Goal: Use online tool/utility: Utilize a website feature to perform a specific function

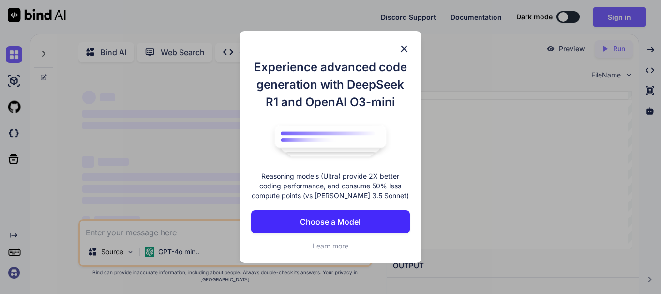
click at [322, 222] on p "Choose a Model" at bounding box center [330, 222] width 61 height 12
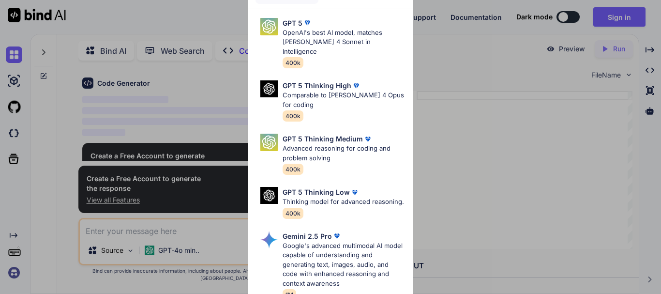
scroll to position [45, 0]
click at [345, 80] on p "GPT 5 Thinking High" at bounding box center [317, 85] width 69 height 10
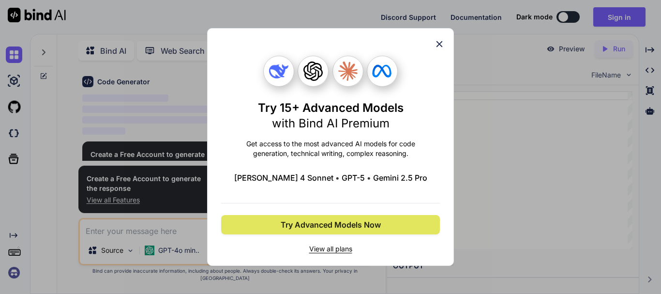
click at [341, 232] on button "Try Advanced Models Now" at bounding box center [330, 224] width 219 height 19
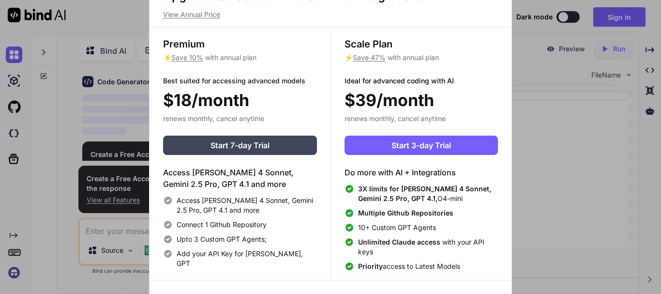
scroll to position [4, 0]
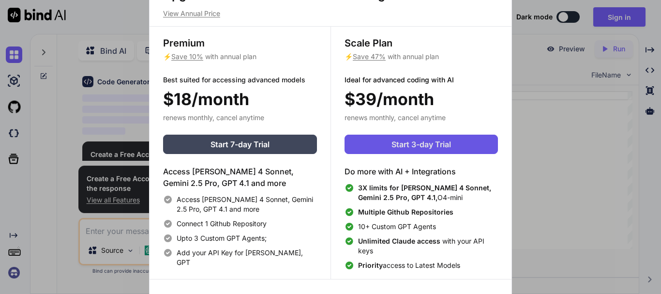
click at [466, 144] on button "Start 3-day Trial" at bounding box center [421, 144] width 153 height 19
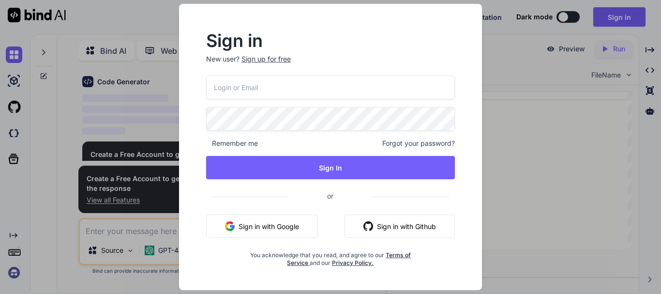
scroll to position [0, 0]
click at [593, 120] on div "Sign in New user? Sign up for free Remember me Forgot your password? Sign In or…" at bounding box center [330, 147] width 661 height 294
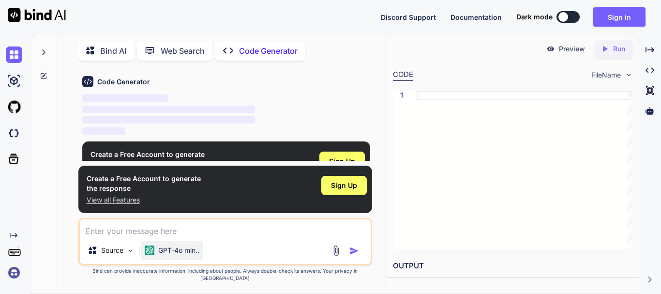
click at [183, 251] on div "GPT-4o min.." at bounding box center [172, 250] width 62 height 19
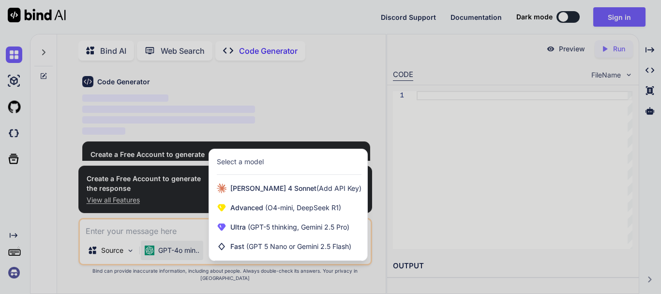
click at [140, 224] on div at bounding box center [330, 147] width 661 height 294
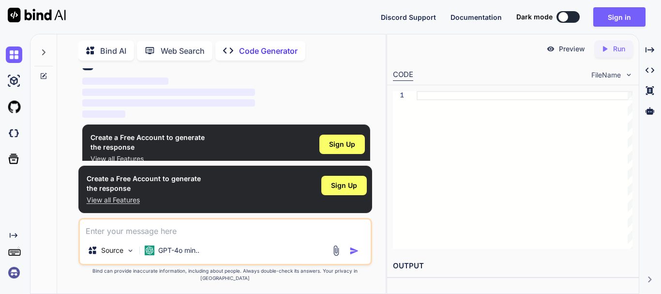
scroll to position [71, 0]
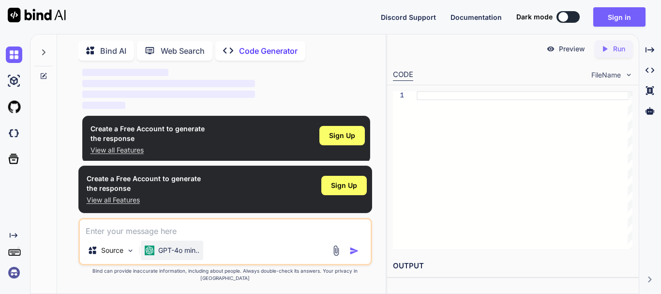
click at [161, 255] on p "GPT-4o min.." at bounding box center [178, 250] width 41 height 10
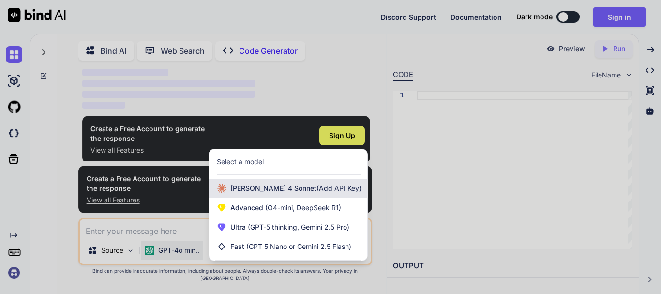
click at [317, 192] on span "(Add API Key)" at bounding box center [339, 188] width 45 height 8
type textarea "x"
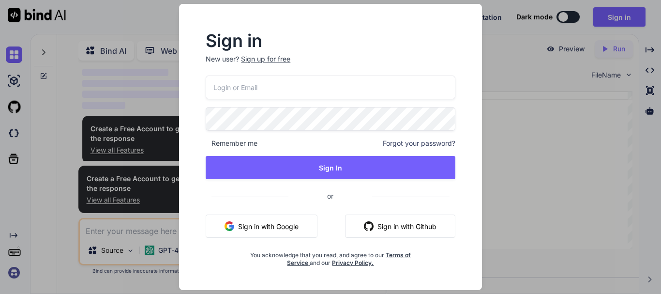
click at [563, 36] on div "Sign in New user? Sign up for free Remember me Forgot your password? Sign In or…" at bounding box center [330, 147] width 661 height 294
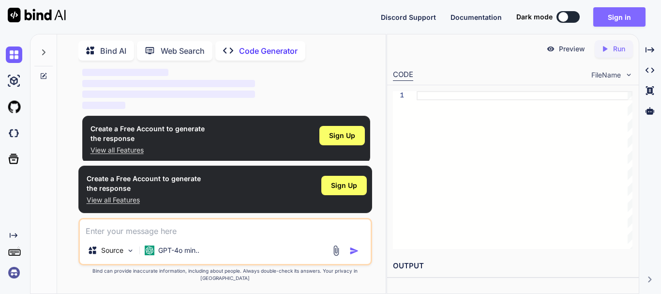
click at [614, 19] on button "Sign in" at bounding box center [620, 16] width 52 height 19
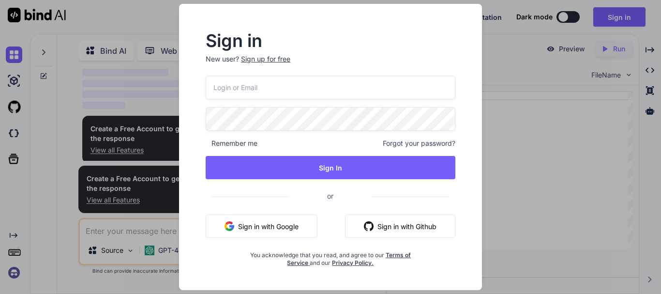
click at [260, 213] on div "Remember me Forgot your password? Sign In or Sign in with Google Sign in with G…" at bounding box center [331, 171] width 250 height 191
click at [259, 217] on button "Sign in with Google" at bounding box center [262, 225] width 112 height 23
click at [284, 227] on button "Sign in with Google" at bounding box center [262, 225] width 112 height 23
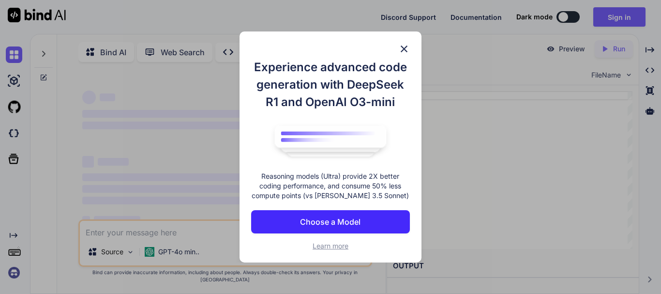
click at [404, 49] on img at bounding box center [404, 49] width 12 height 12
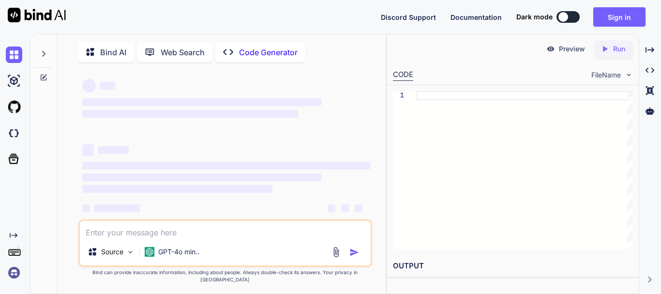
scroll to position [15, 0]
drag, startPoint x: 542, startPoint y: 52, endPoint x: 567, endPoint y: 99, distance: 53.7
click at [562, 102] on div "Preview Created with Pixso. Run CODE FileName 1 OUTPUT" at bounding box center [513, 158] width 252 height 249
click at [574, 12] on button at bounding box center [568, 17] width 23 height 12
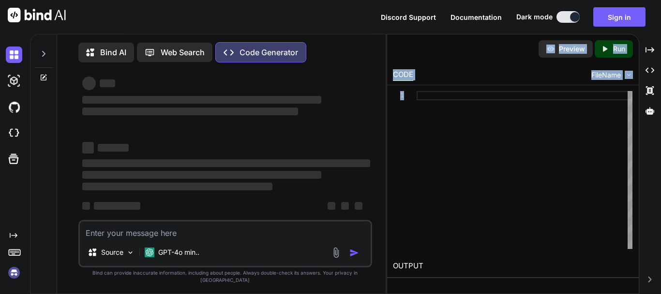
type textarea "x"
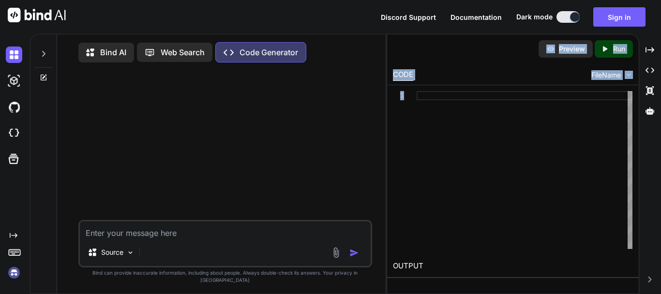
scroll to position [0, 0]
